Goal: Use online tool/utility: Utilize a website feature to perform a specific function

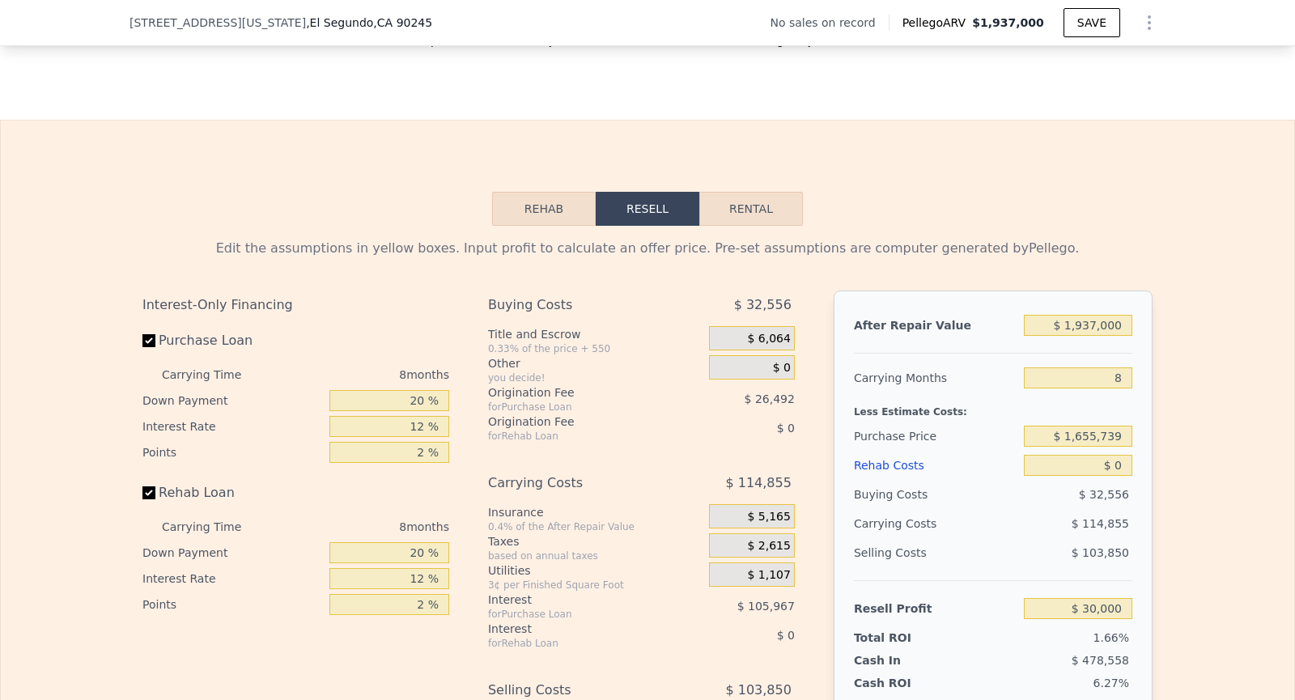
scroll to position [2095, 0]
click at [1083, 433] on input "$ 1,655,739" at bounding box center [1078, 436] width 108 height 21
click at [1120, 434] on input "$ 1,655,739" at bounding box center [1078, 436] width 108 height 21
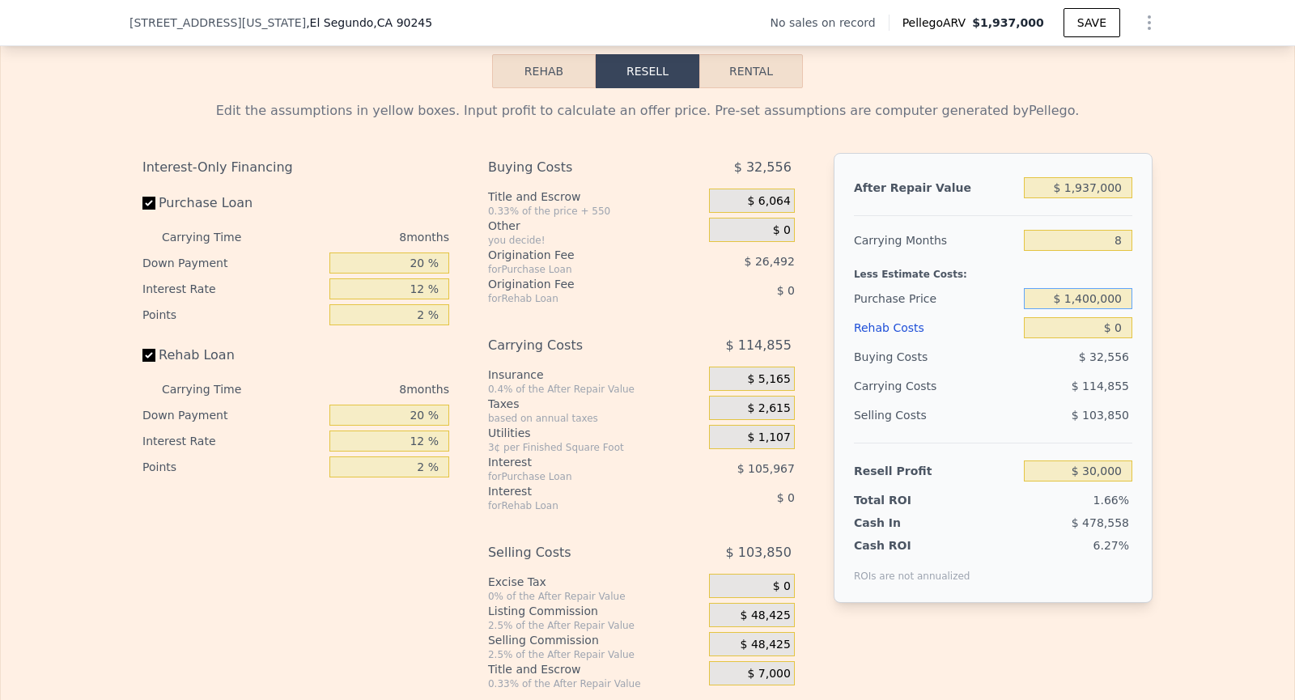
scroll to position [2234, 0]
type input "$ 1,400,000"
click at [1203, 393] on div "Edit the assumptions in yellow boxes. Input profit to calculate an offer price.…" at bounding box center [647, 388] width 1293 height 602
type input "$ 307,051"
click at [1120, 321] on input "$ 0" at bounding box center [1078, 326] width 108 height 21
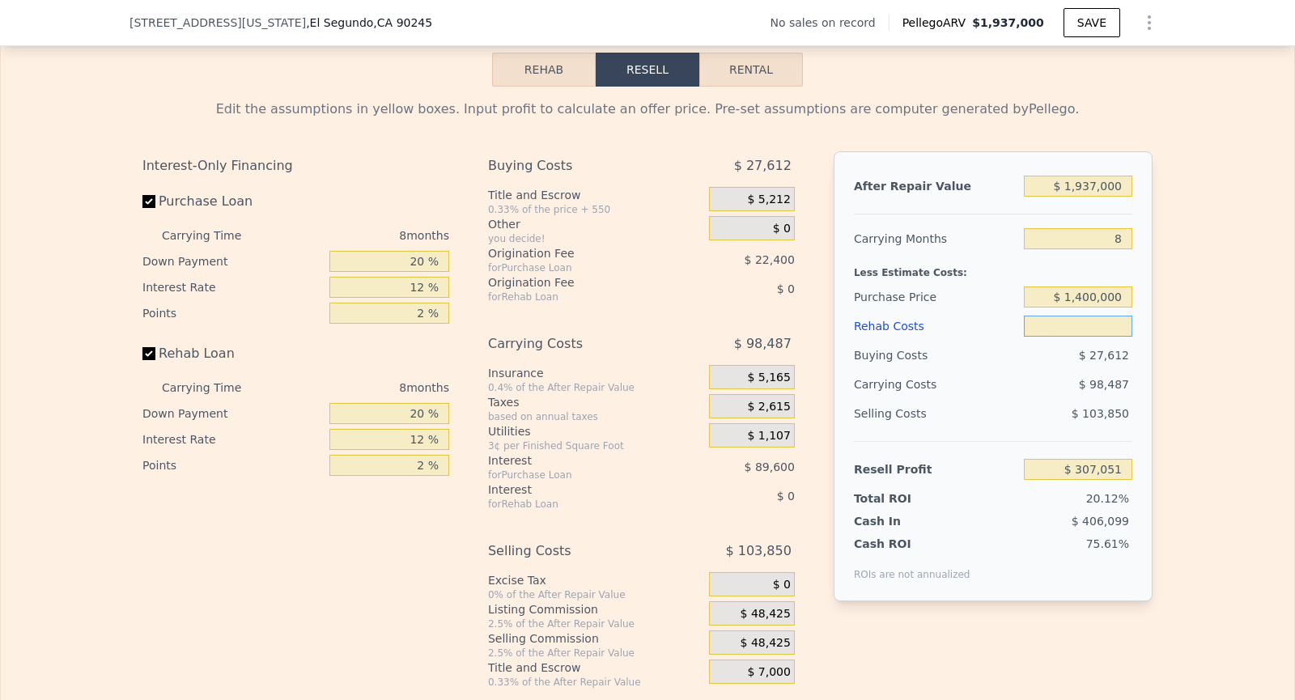
type input "$ 4"
type input "$ 307,047"
type input "$ 3"
type input "$ 307,048"
type input "$ 30"
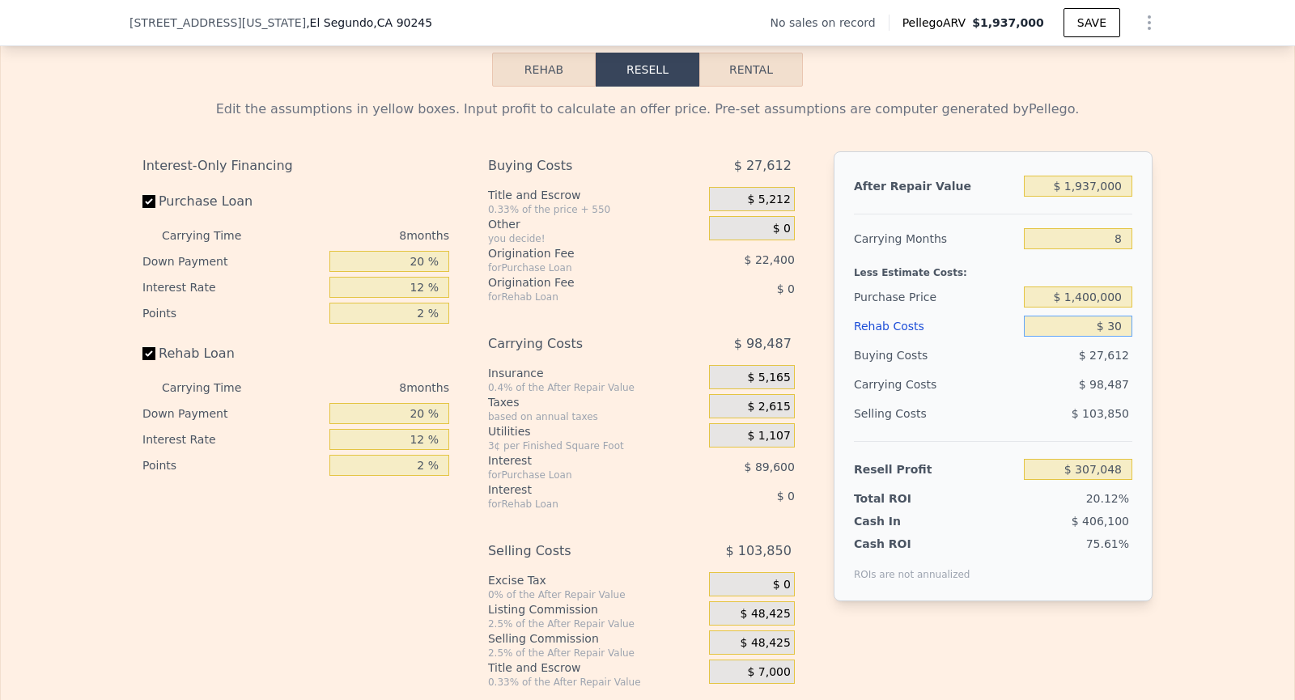
type input "$ 307,021"
type input "$ 300"
type input "$ 306,730"
type input "$ 3,000"
type input "$ 303,811"
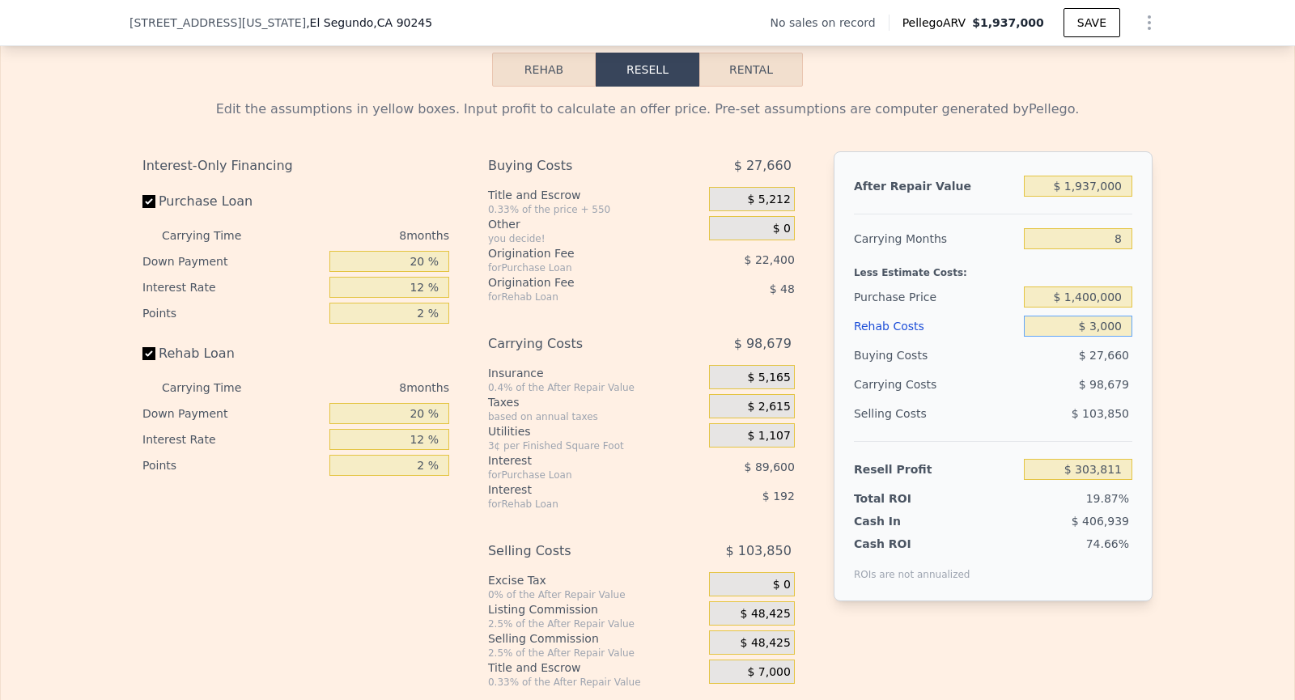
type input "$ 30,000"
type input "$ 274,651"
type input "$ 300,000"
type input "-$ 16,949"
type input "$ 300,000"
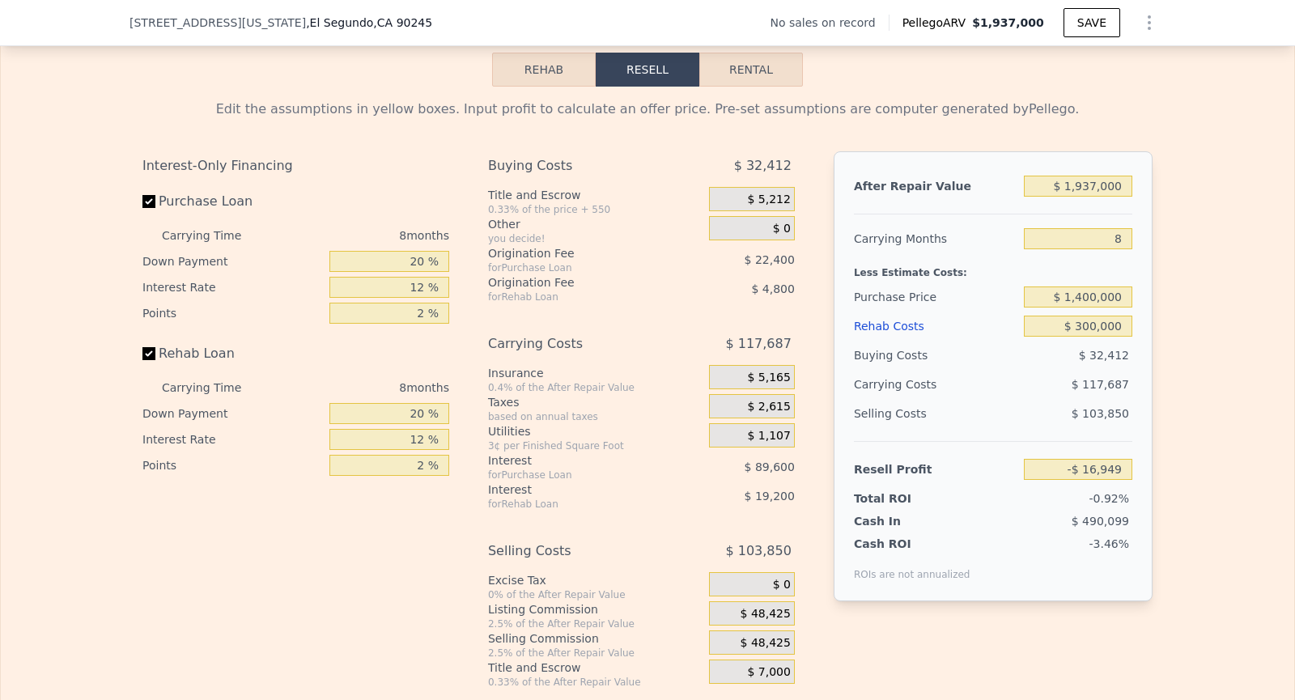
click at [1240, 425] on div "Edit the assumptions in yellow boxes. Input profit to calculate an offer price.…" at bounding box center [647, 388] width 1293 height 602
click at [422, 261] on input "20 %" at bounding box center [389, 261] width 120 height 21
click at [433, 265] on input "20 %" at bounding box center [389, 261] width 120 height 21
type input "2 %"
type input "-$ 42,149"
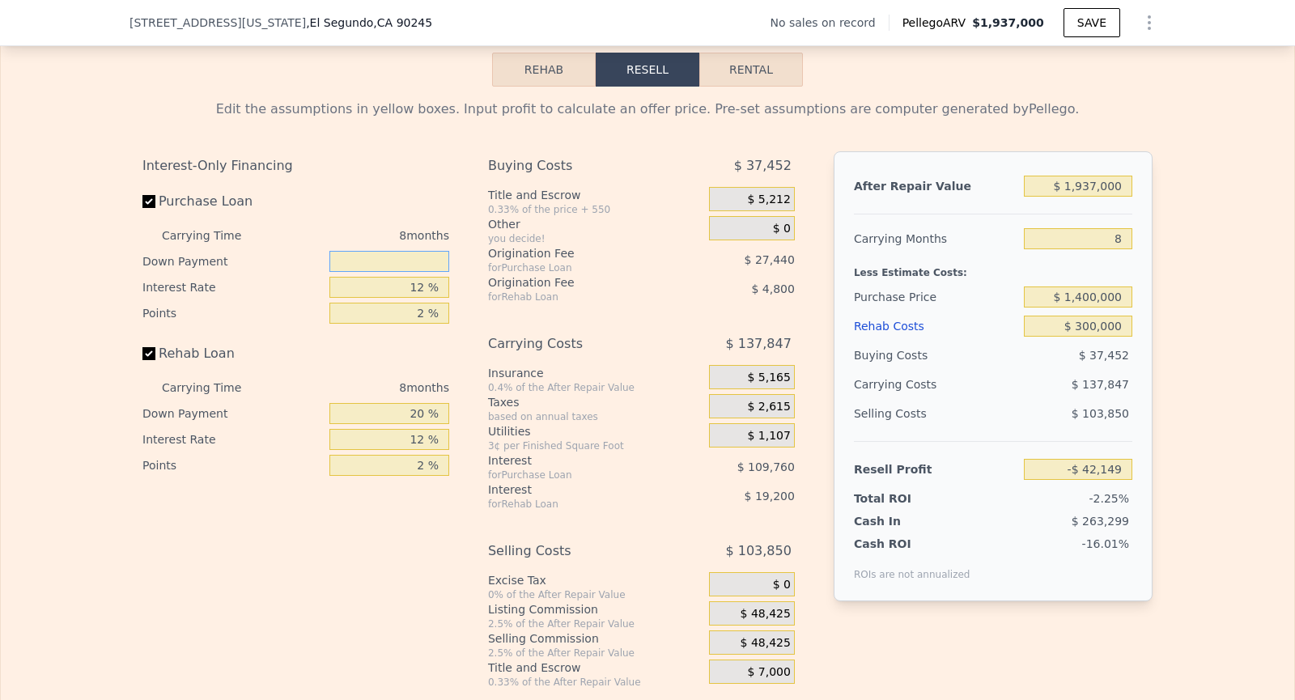
type input "1 %"
type input "-$ 43,549"
type input "15 %"
type input "-$ 23,949"
type input "15 %"
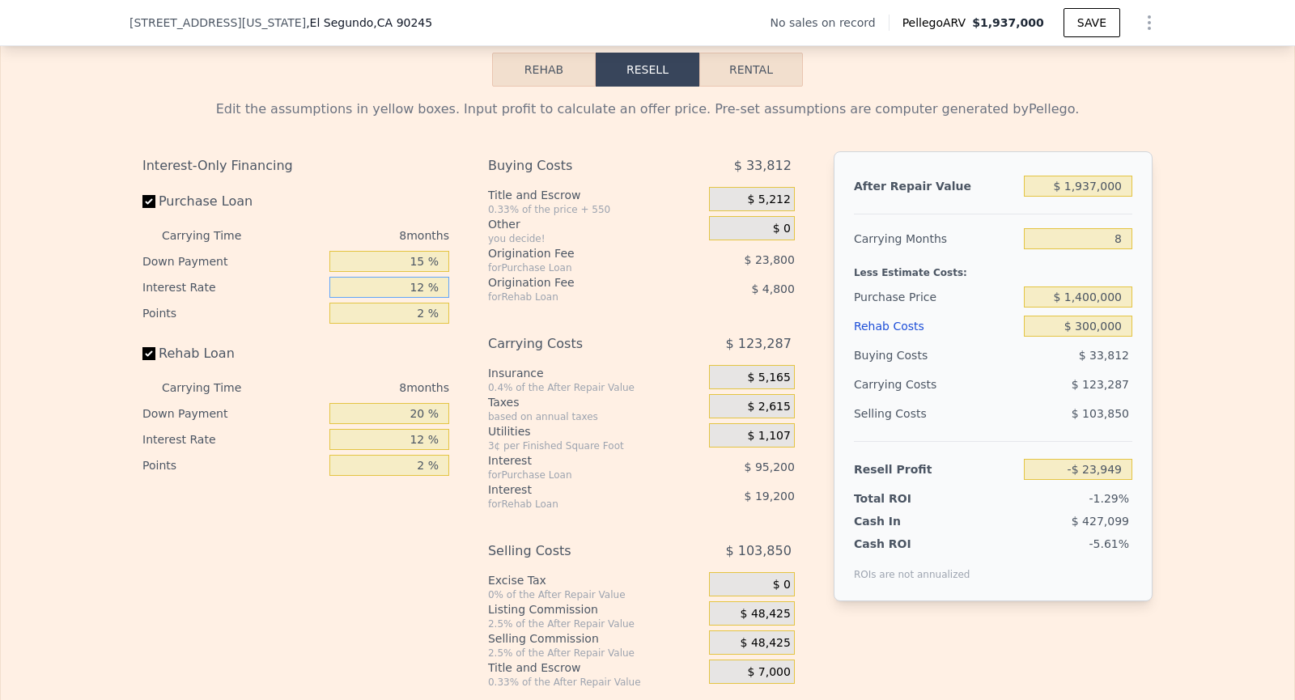
click at [424, 285] on input "12 %" at bounding box center [389, 287] width 120 height 21
type input "1 %"
type input "$ 63,315"
type input "10 %"
type input "-$ 8,085"
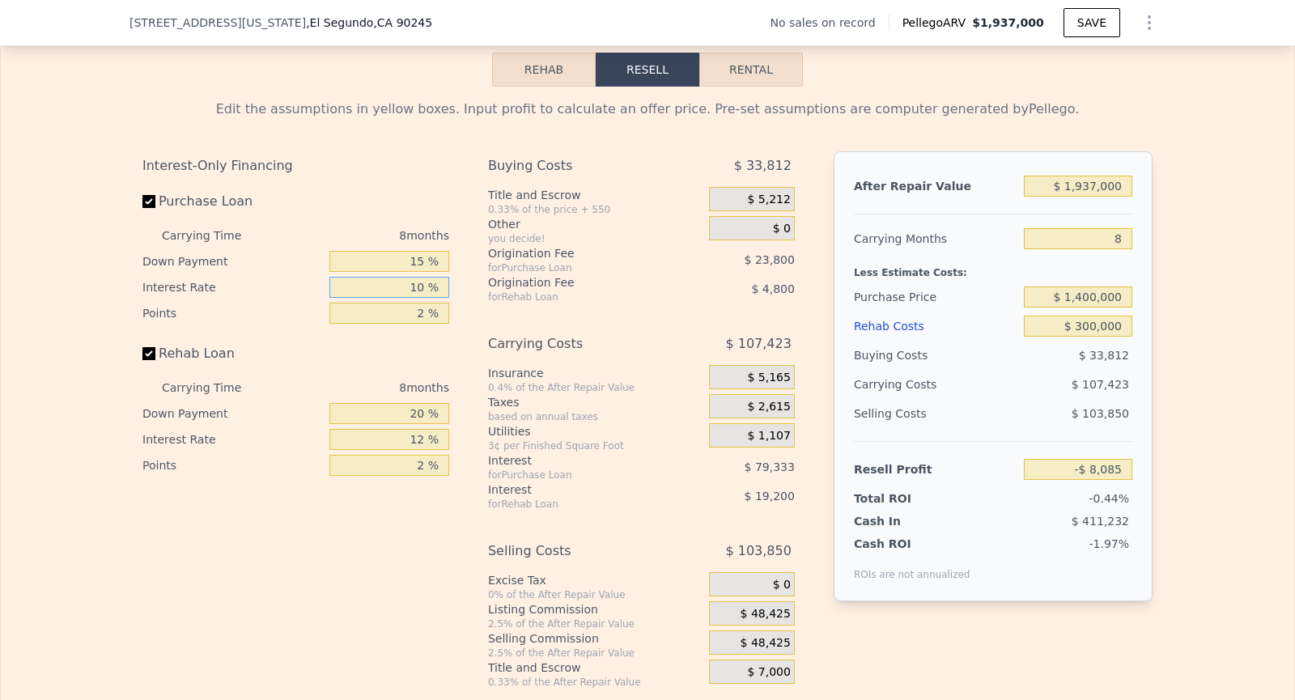
type input "10 %"
click at [424, 403] on input "20 %" at bounding box center [389, 413] width 120 height 21
type input "2 %"
type input "-$ 13,485"
type input "1 %"
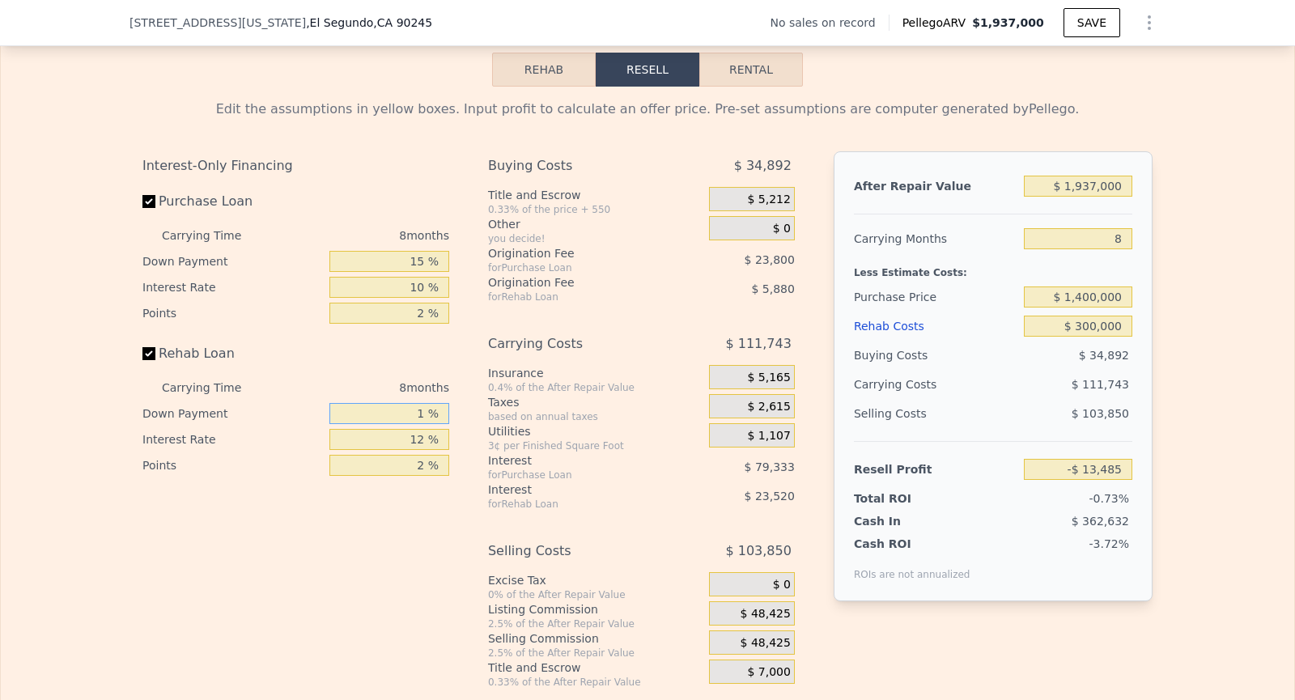
type input "-$ 13,785"
type input "15 %"
type input "-$ 9,585"
type input "15 %"
click at [425, 435] on input "12 %" at bounding box center [389, 439] width 120 height 21
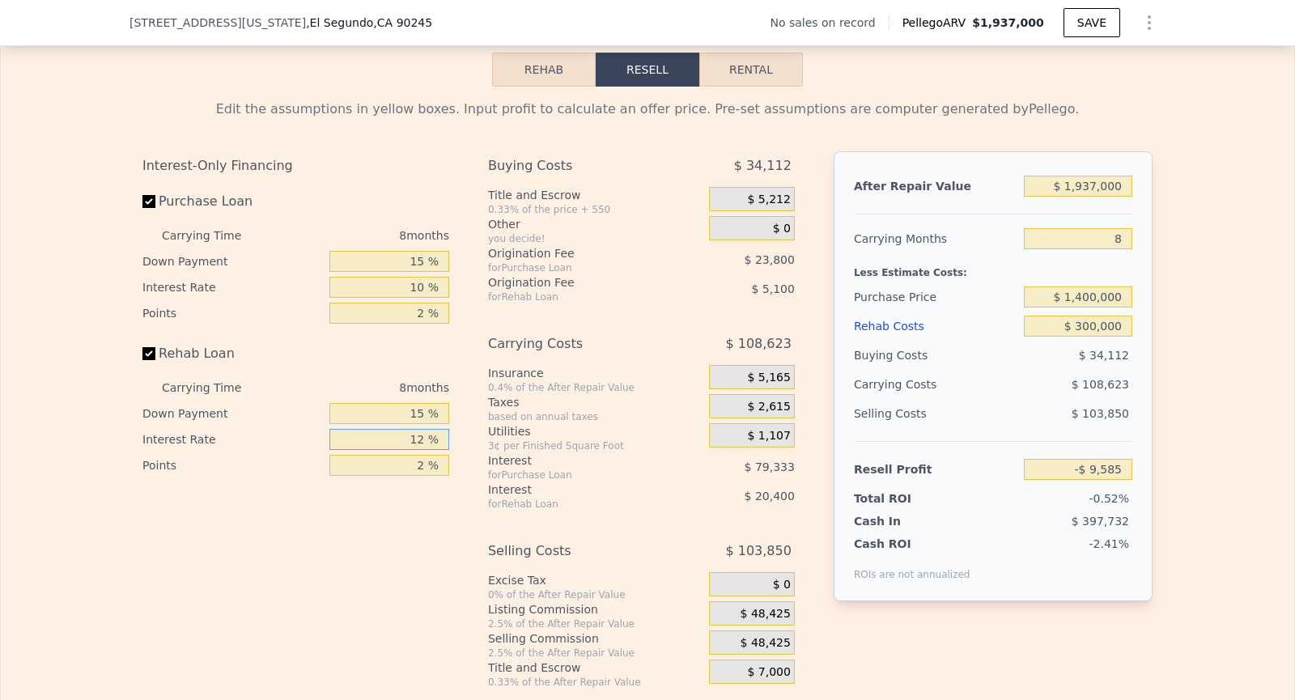
type input "1 %"
type input "$ 9,111"
type input "10 %"
type input "-$ 6,185"
type input "10 %"
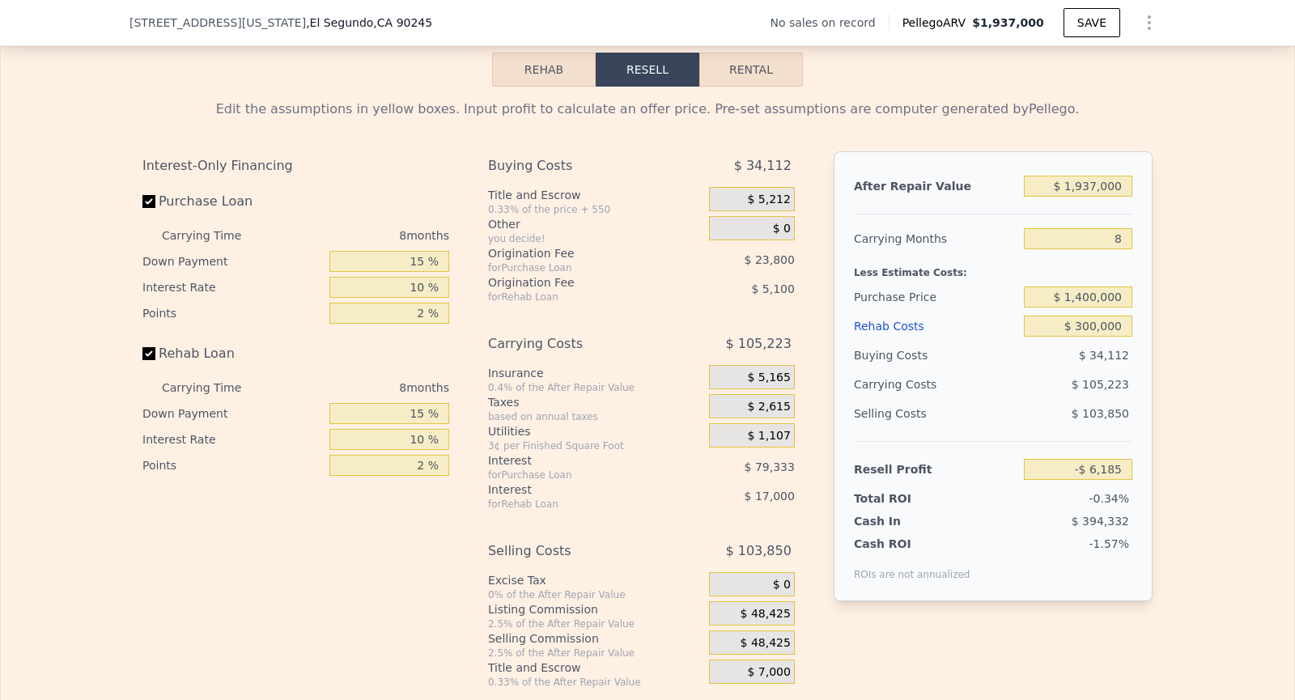
click at [410, 563] on div "Interest-Only Financing Purchase Loan Carrying Time 8 months Down Payment 15 % …" at bounding box center [302, 419] width 320 height 537
click at [1127, 232] on input "8" at bounding box center [1078, 238] width 108 height 21
type input "6"
type input "$ 20,120"
type input "6"
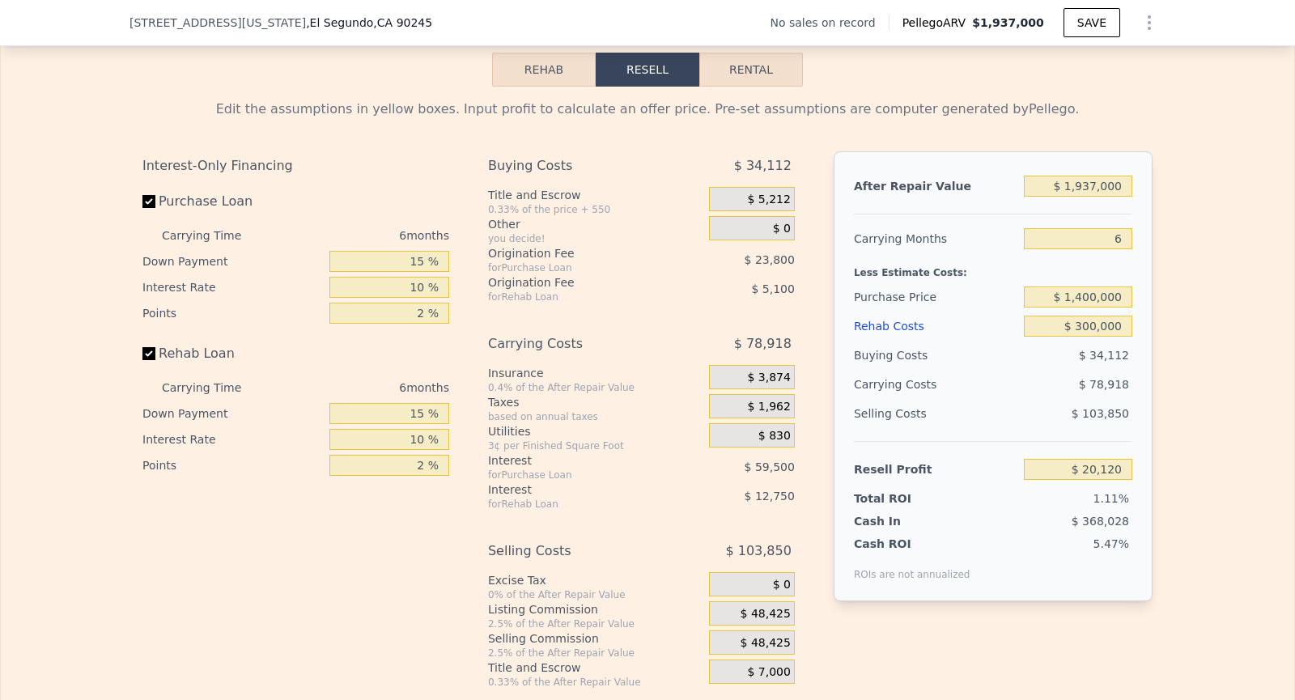
click at [1217, 299] on div "Edit the assumptions in yellow boxes. Input profit to calculate an offer price.…" at bounding box center [647, 388] width 1293 height 602
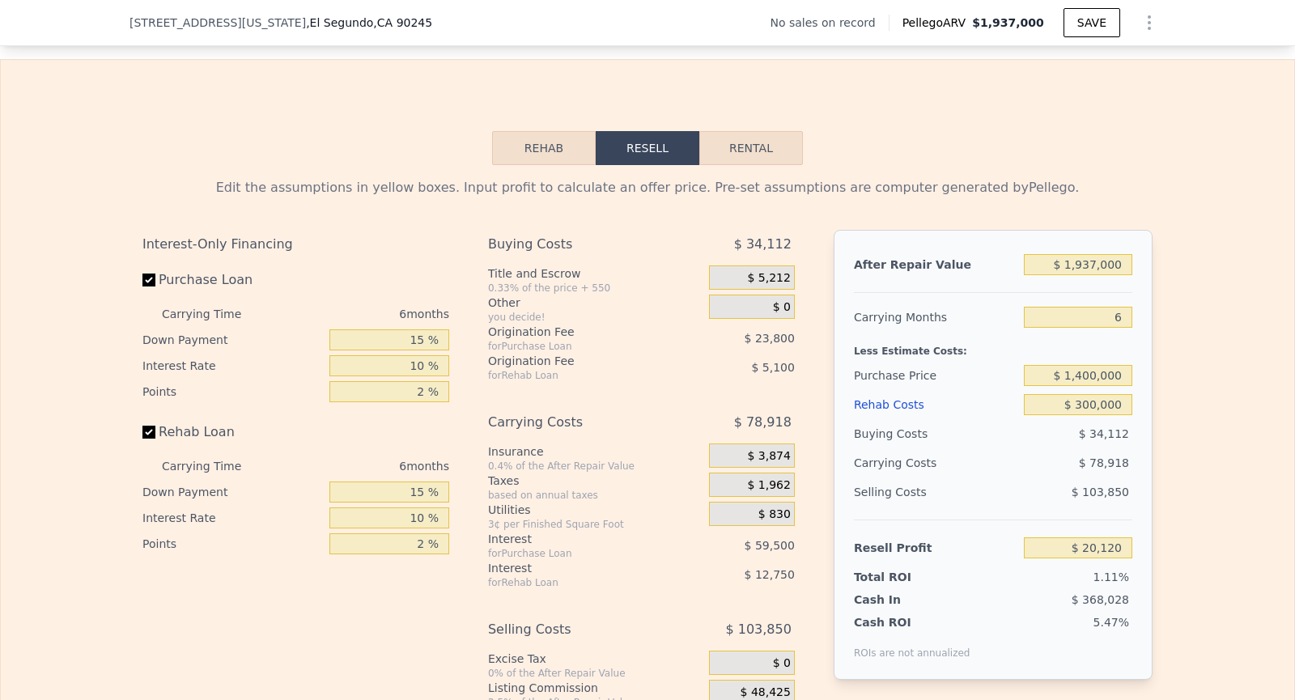
scroll to position [2157, 0]
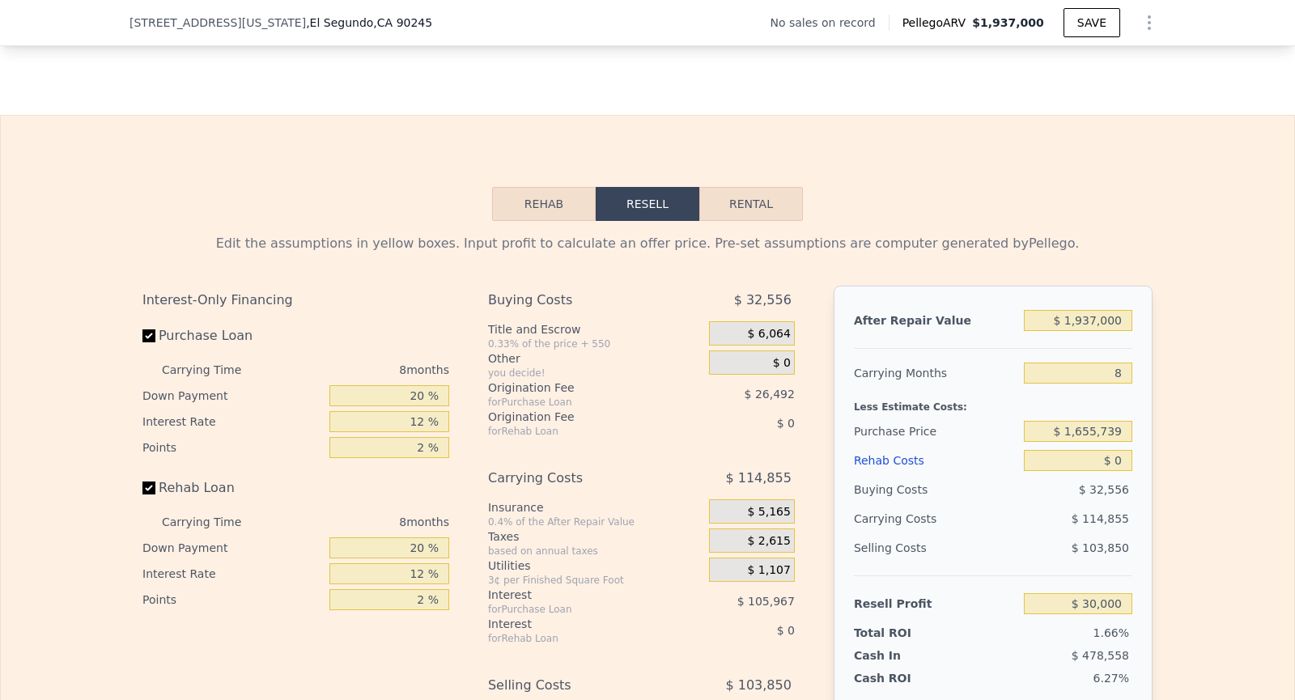
scroll to position [2153, 0]
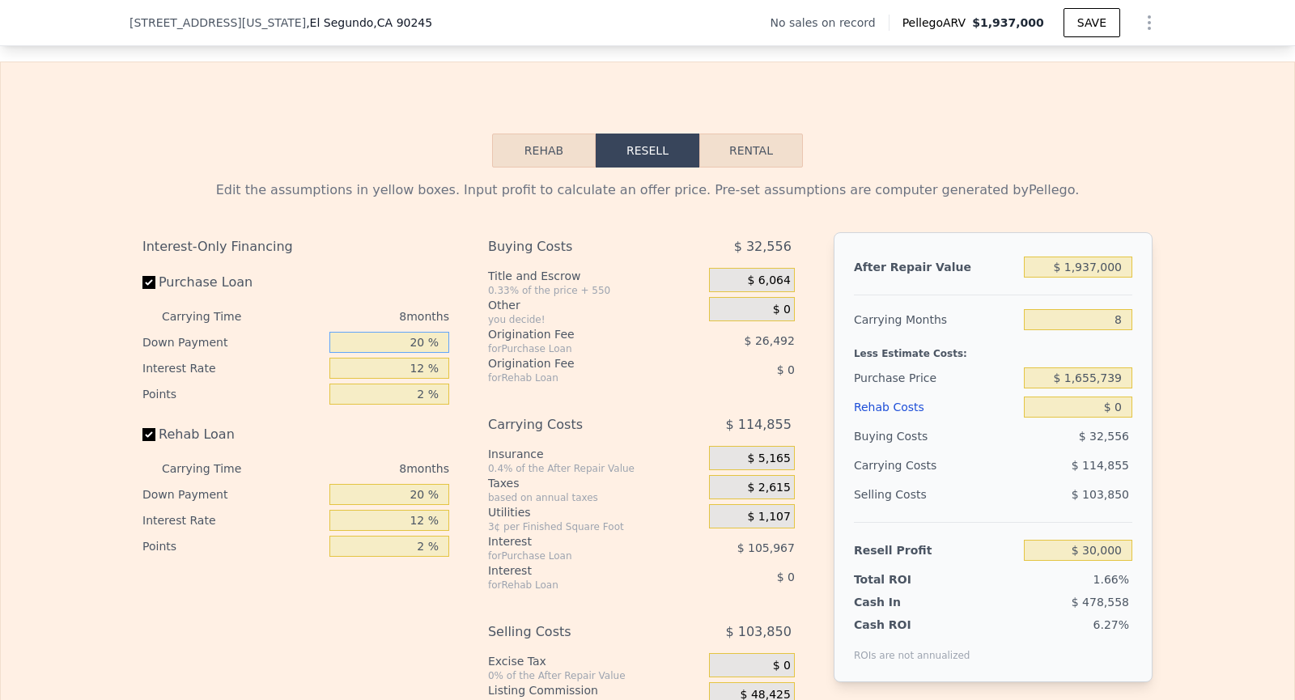
click at [431, 337] on input "20 %" at bounding box center [389, 342] width 120 height 21
type input "2 %"
type input "$ 200"
type input "1 %"
type input "-$ 1,460"
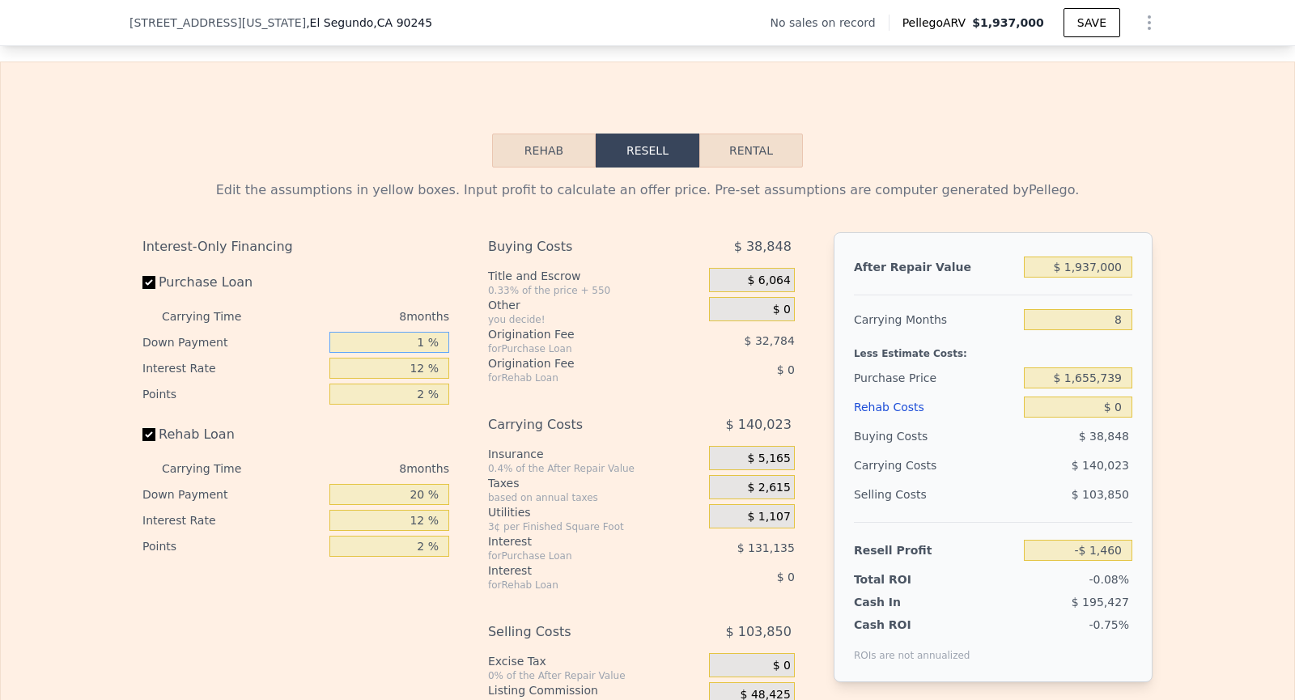
type input "15 %"
type input "$ 21,720"
type input "15 %"
click at [427, 359] on input "12 %" at bounding box center [389, 368] width 120 height 21
type input "1 %"
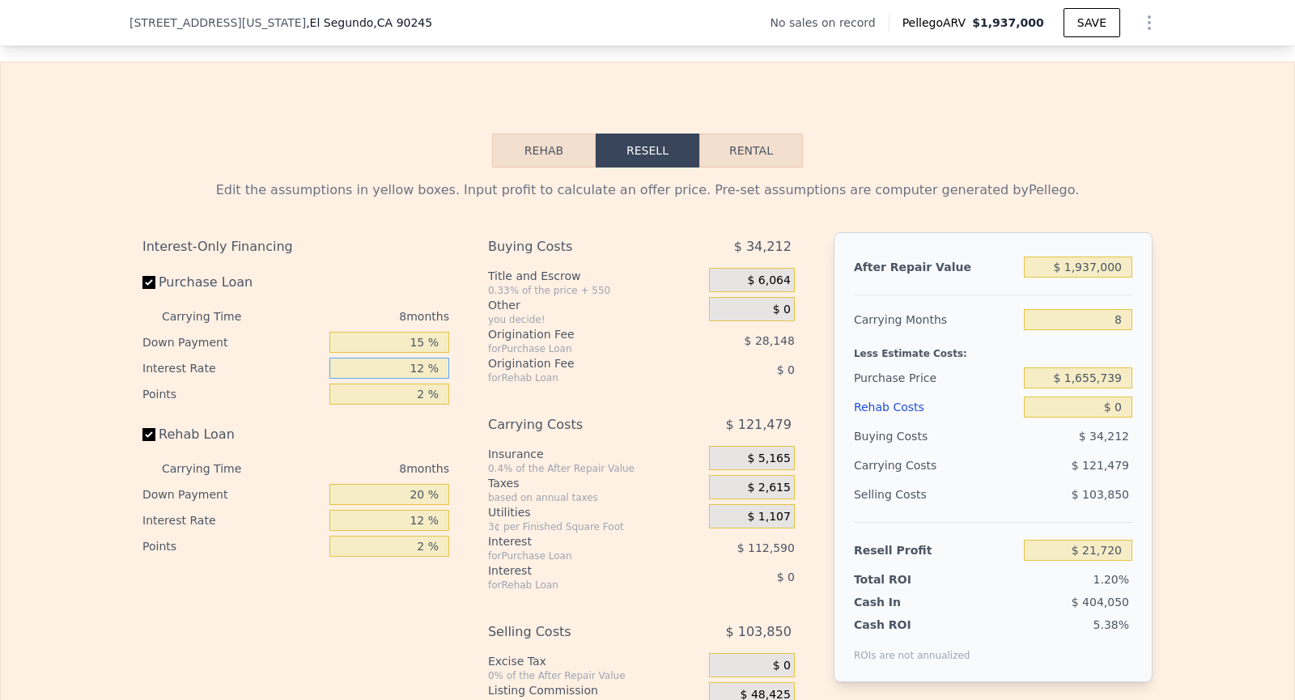
type input "$ 124,928"
type input "10 %"
type input "$ 40,488"
type input "10 %"
click at [424, 390] on input "2 %" at bounding box center [389, 394] width 120 height 21
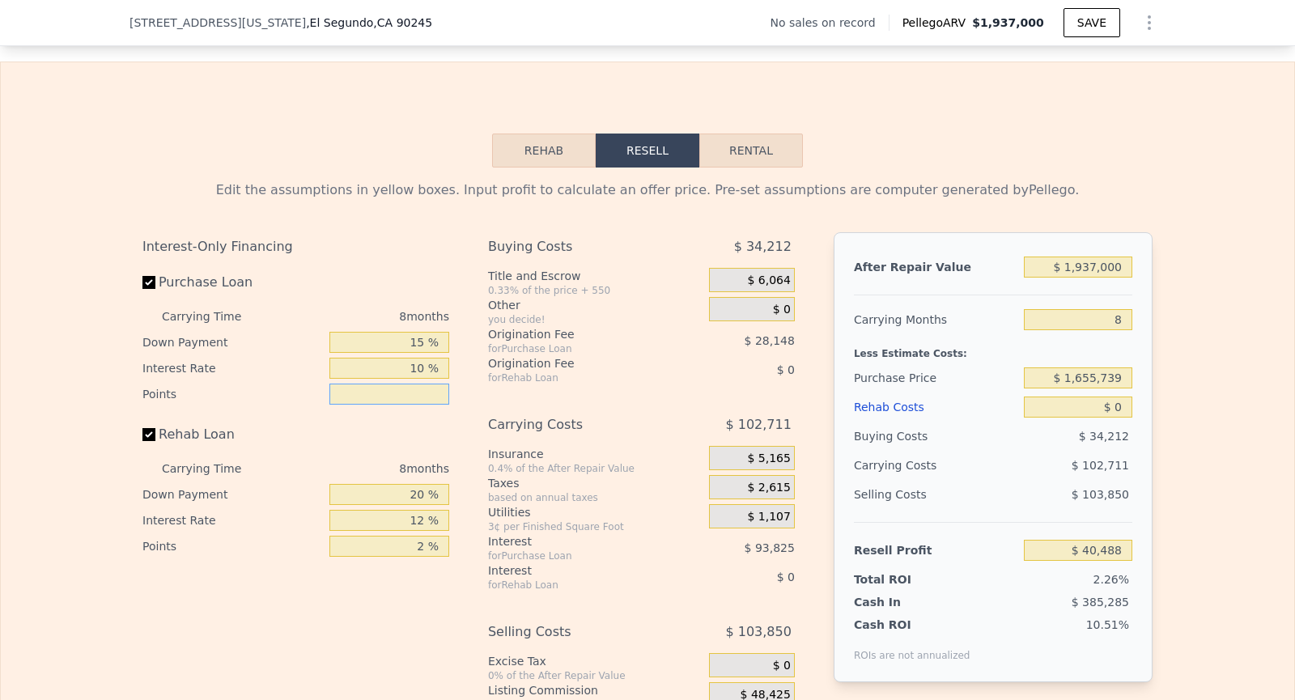
type input "1 %"
type input "$ 54,562"
type input "1 %"
click at [428, 493] on input "20 %" at bounding box center [389, 494] width 120 height 21
type input "2 %"
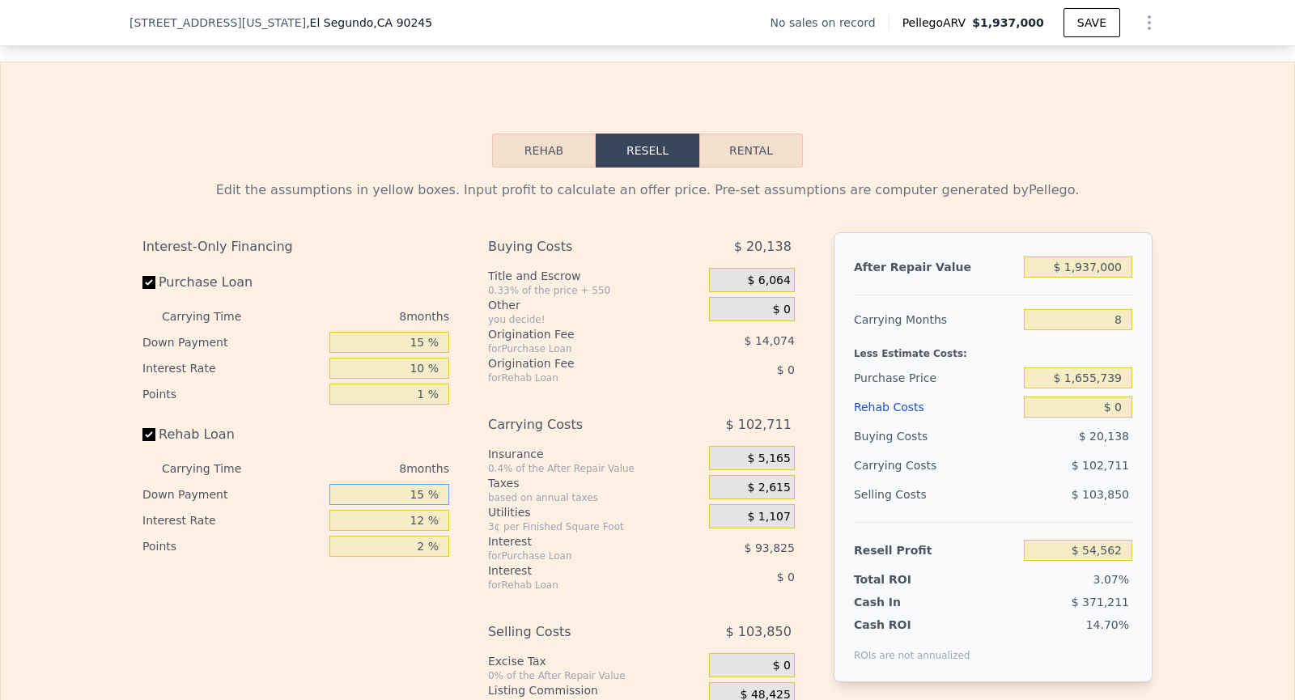
type input "15 %"
click at [427, 516] on input "12 %" at bounding box center [389, 520] width 120 height 21
type input "10 %"
click at [428, 536] on input "2 %" at bounding box center [389, 546] width 120 height 21
type input "1 %"
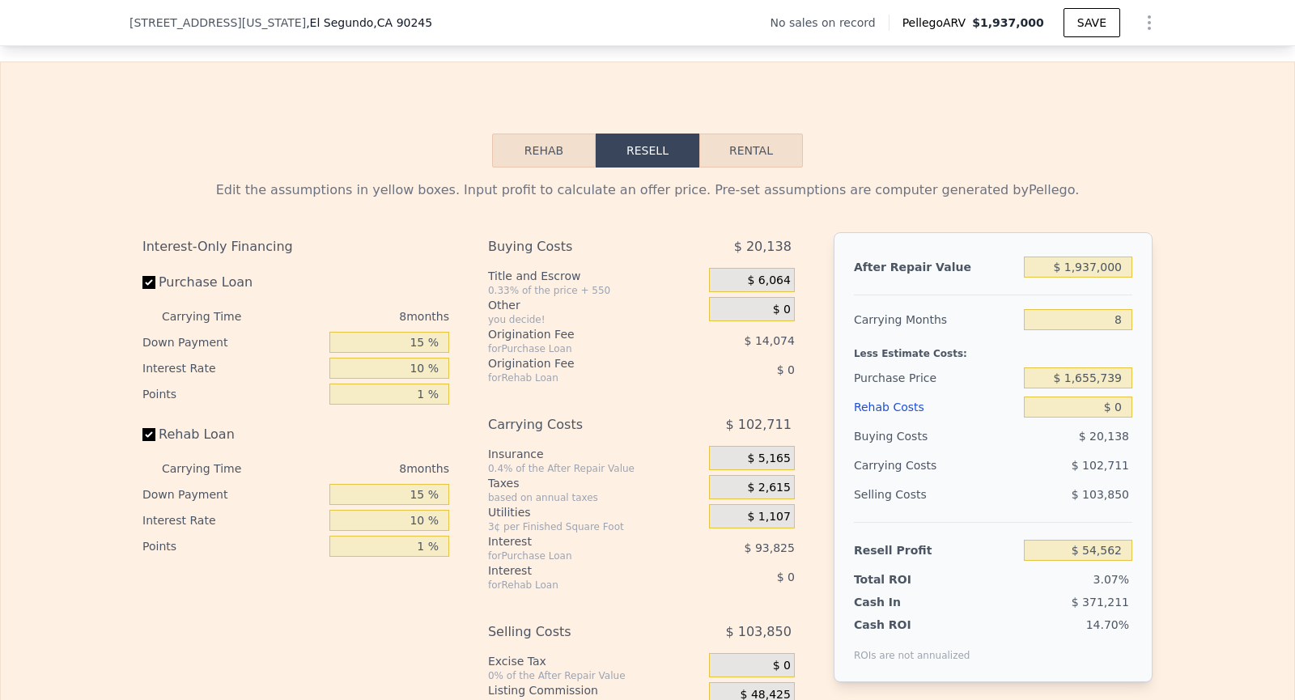
click at [1086, 337] on div "Less Estimate Costs:" at bounding box center [993, 348] width 278 height 29
click at [1122, 319] on input "8" at bounding box center [1078, 319] width 108 height 21
type input "6"
type input "$ 80,239"
type input "6"
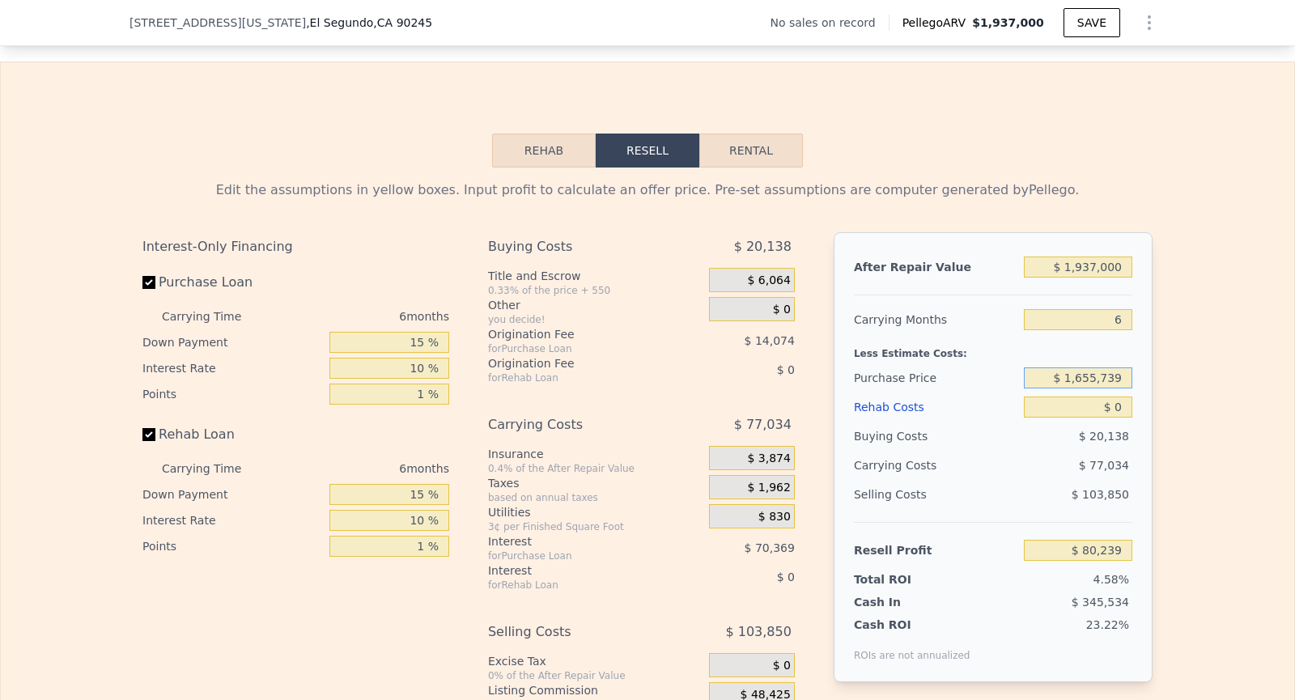
click at [1123, 376] on input "$ 1,655,739" at bounding box center [1078, 377] width 108 height 21
type input "$ 1,400,000"
click at [1124, 399] on input "$ 0" at bounding box center [1078, 407] width 108 height 21
type input "$ 349,870"
type input "$ 3"
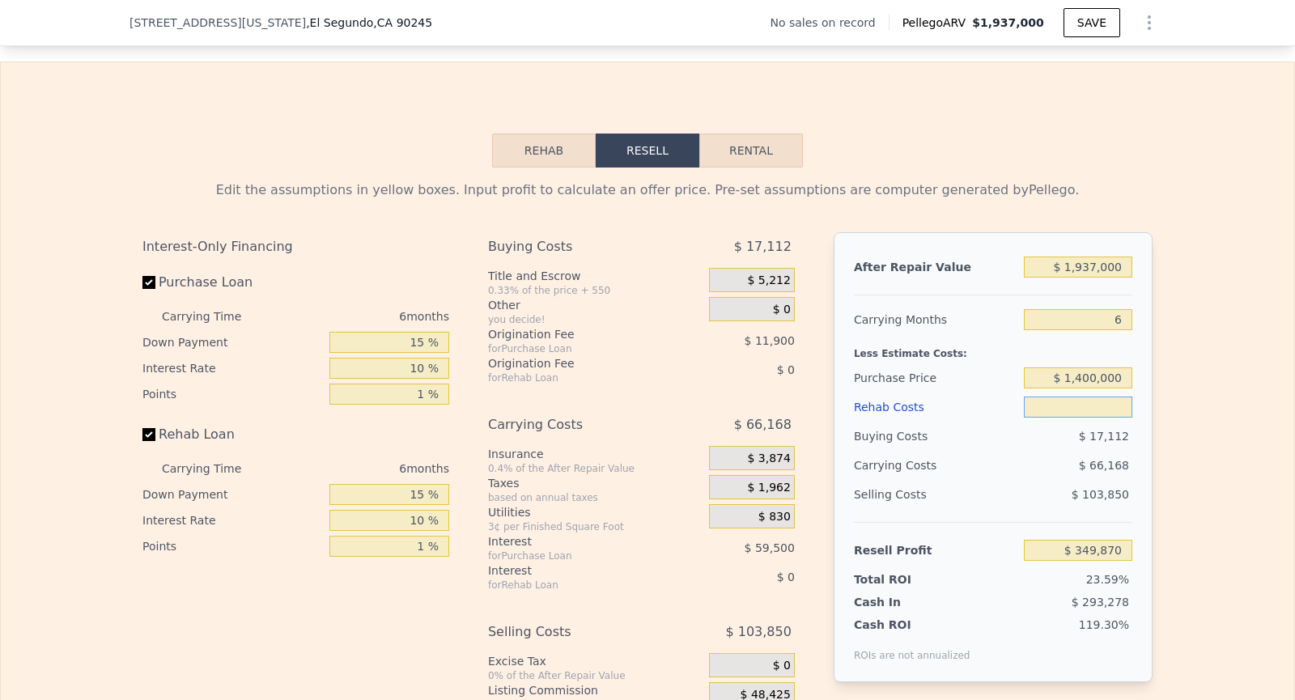
type input "$ 349,867"
type input "$ 30"
type input "$ 349,840"
type input "$ 300"
type input "$ 349,555"
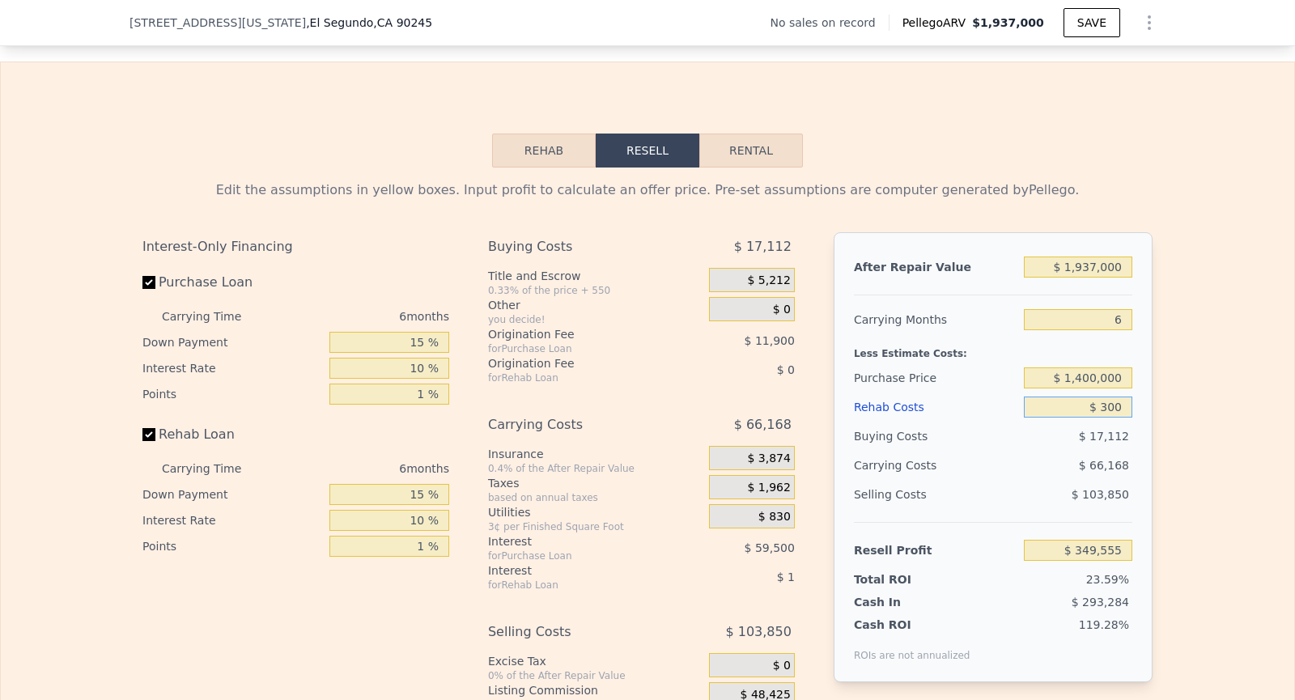
type input "$ 3,000"
type input "$ 346,718"
type input "$ 30,000"
type input "$ 318,337"
type input "$ 300,000"
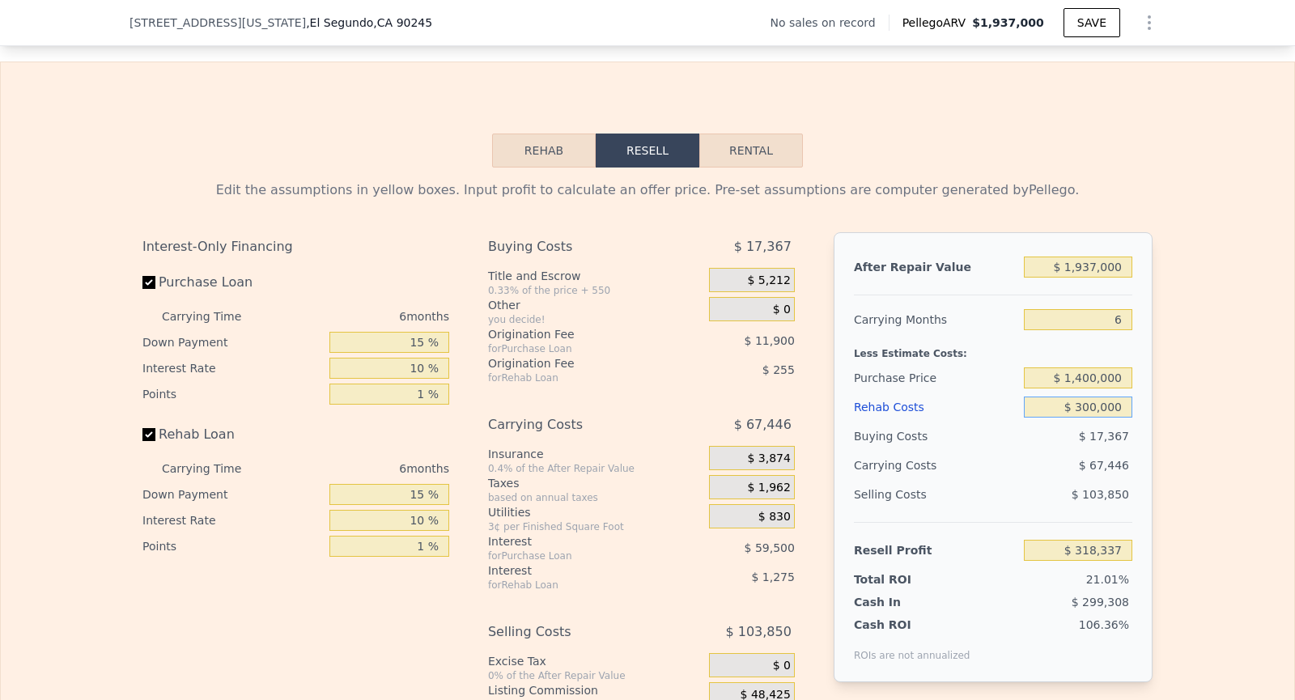
type input "$ 34,570"
type input "$ 300,000"
click at [1207, 444] on div "Edit the assumptions in yellow boxes. Input profit to calculate an offer price.…" at bounding box center [647, 469] width 1293 height 602
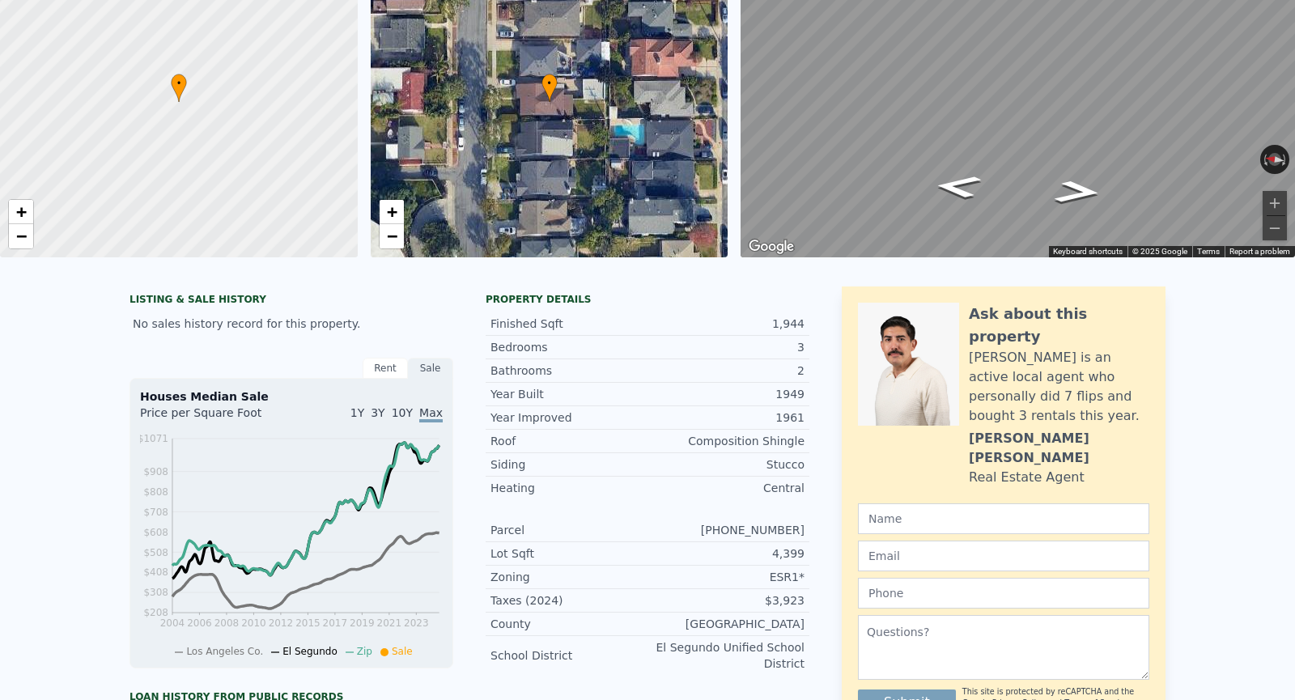
scroll to position [0, 0]
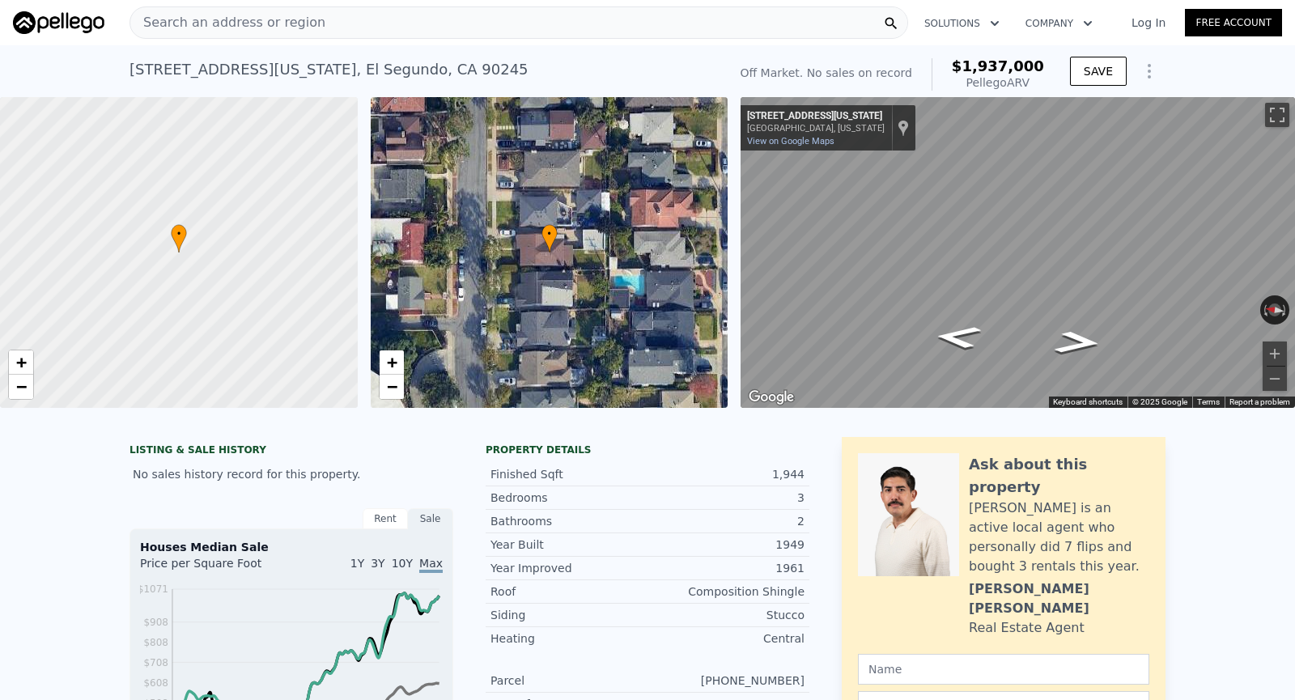
type input "8"
type input "$ 0"
type input "$ 30,000"
